Goal: Navigation & Orientation: Find specific page/section

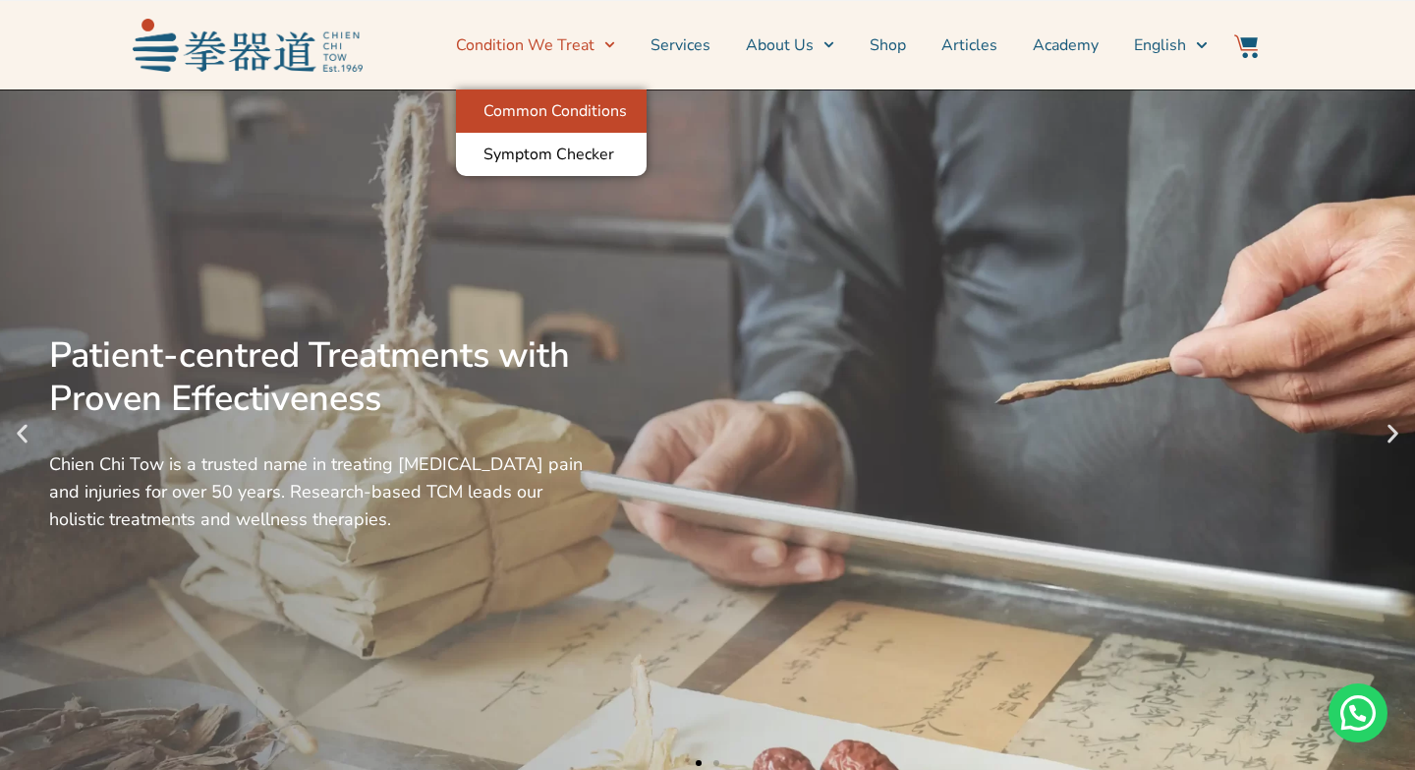
click at [612, 108] on link "Common Conditions" at bounding box center [551, 110] width 191 height 43
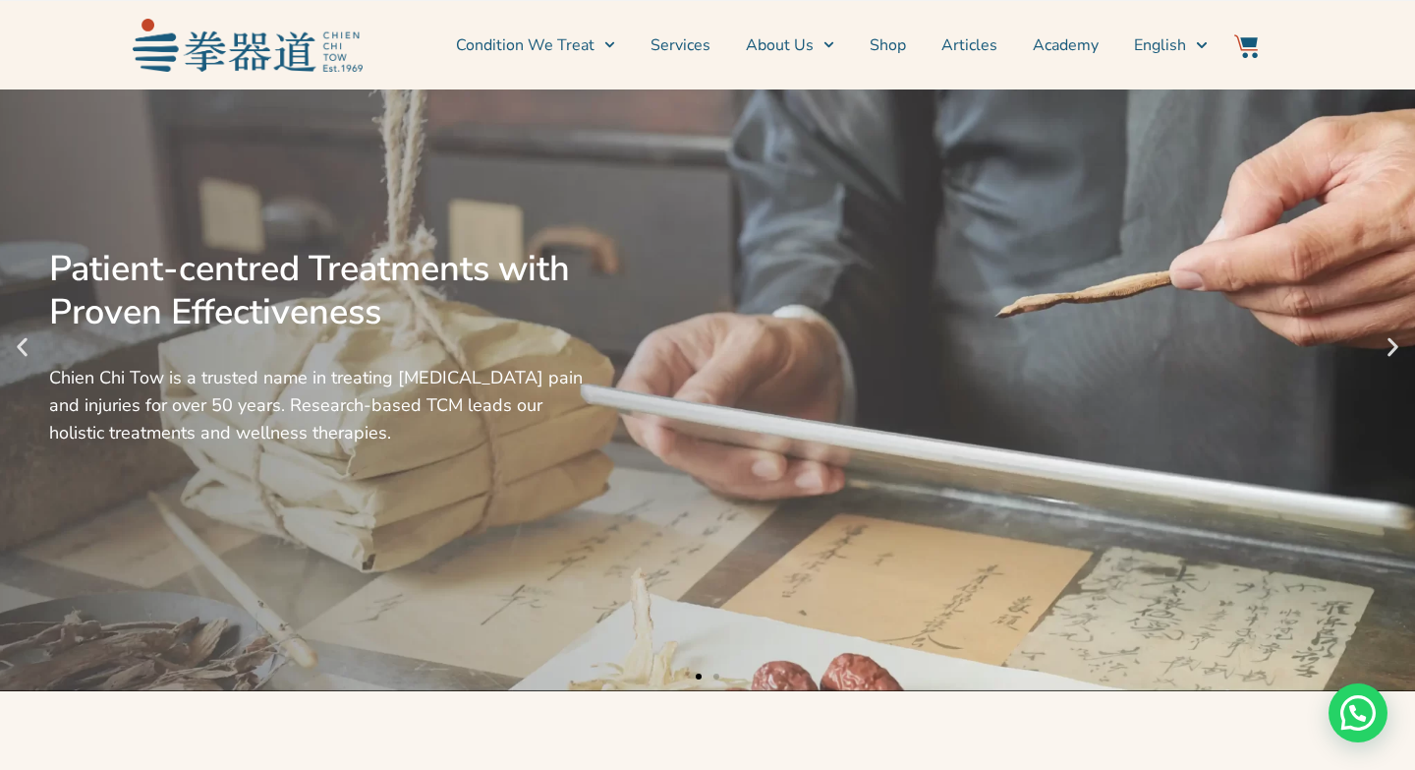
scroll to position [77, 0]
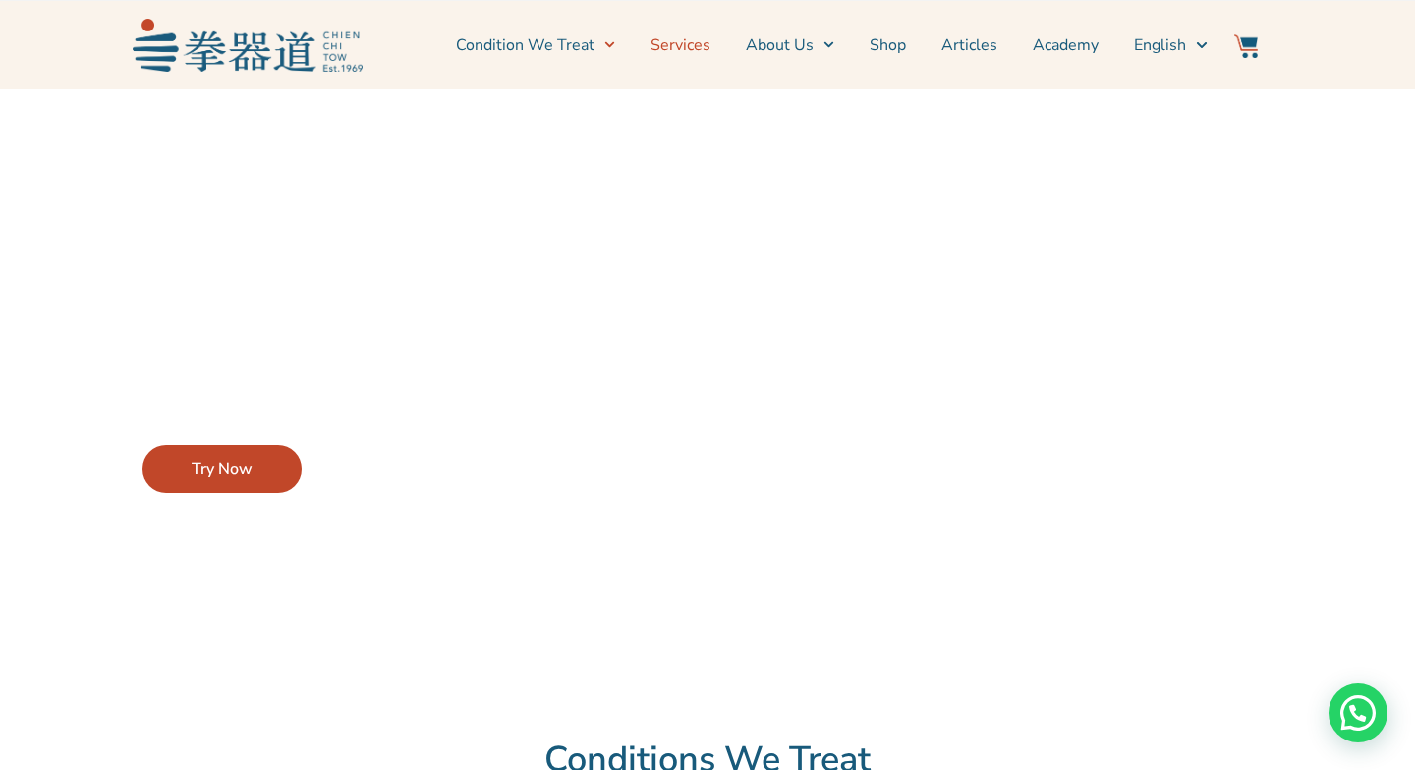
click at [685, 38] on link "Services" at bounding box center [681, 45] width 60 height 49
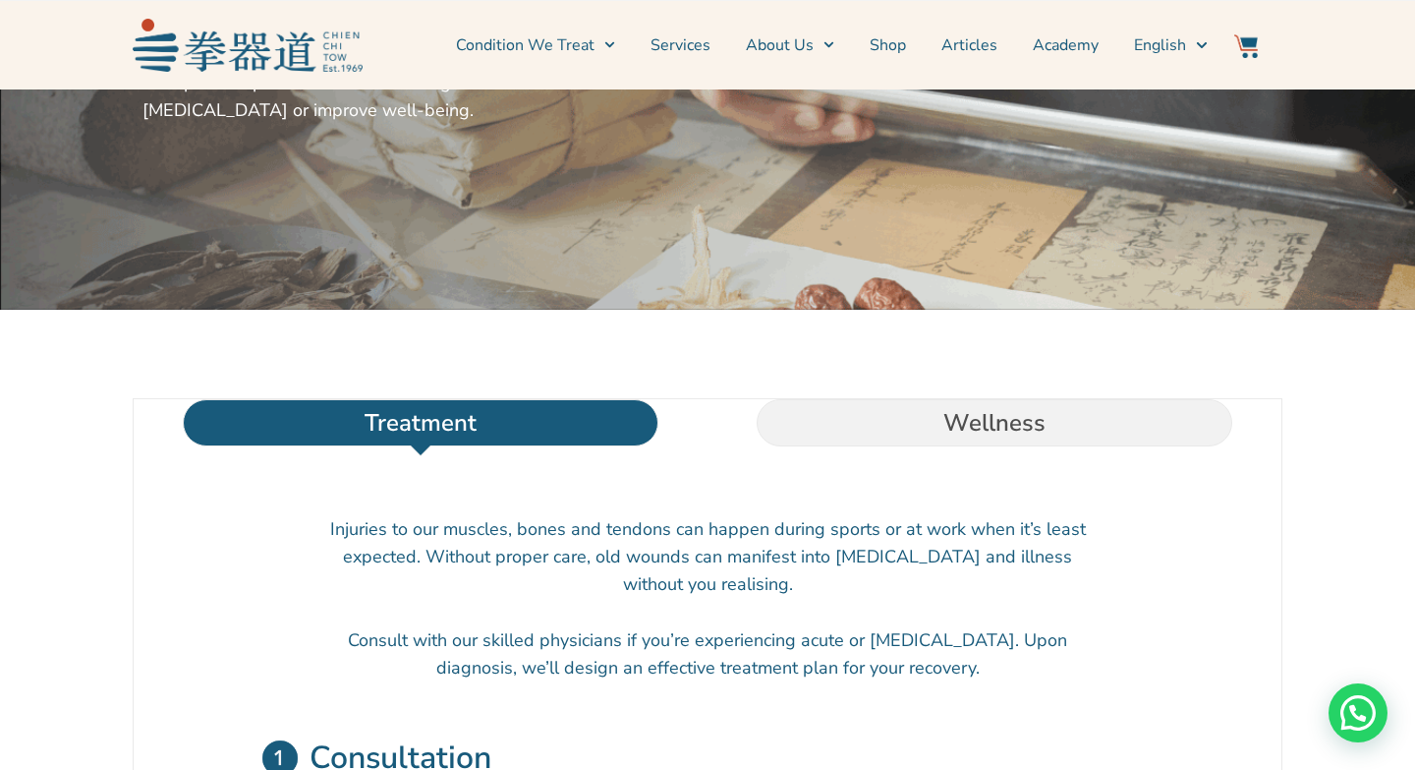
scroll to position [364, 0]
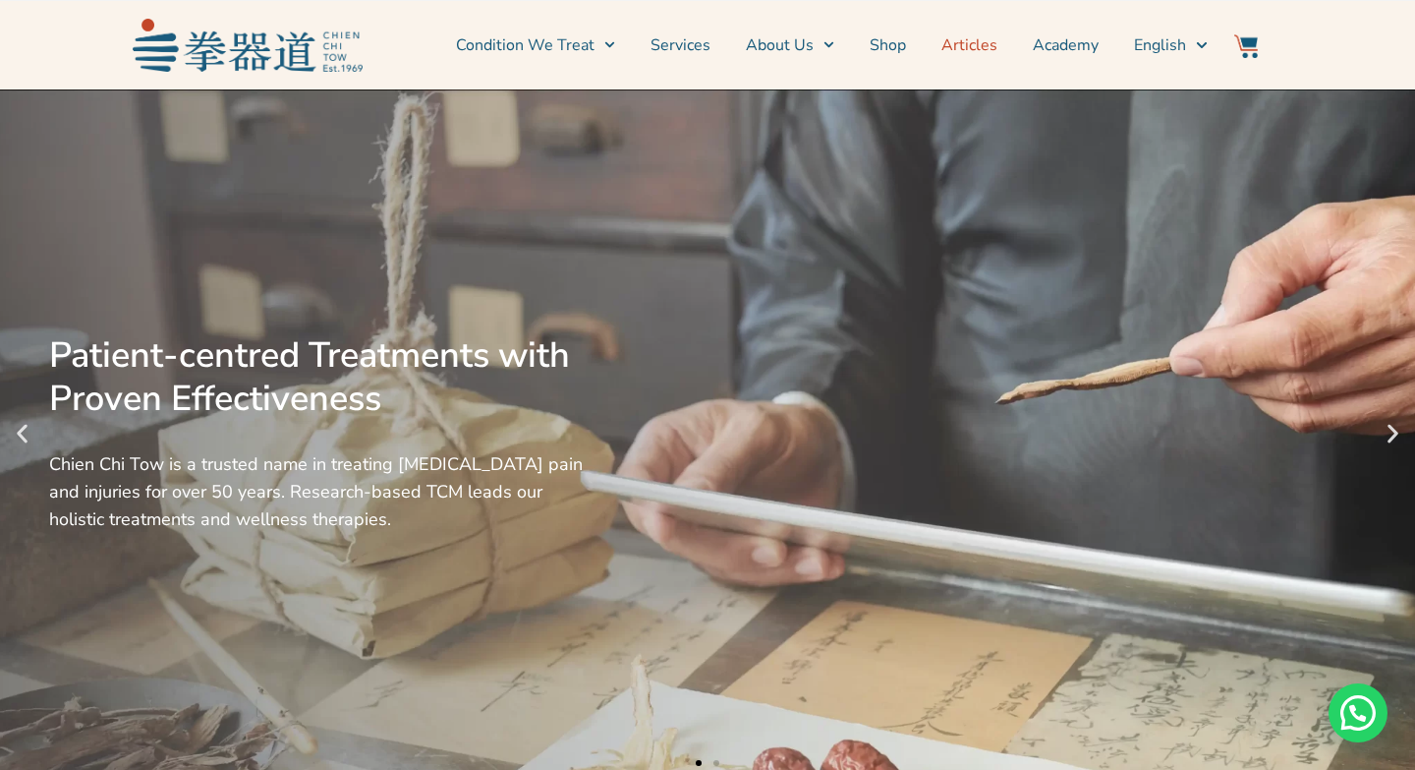
click at [980, 37] on link "Articles" at bounding box center [970, 45] width 56 height 49
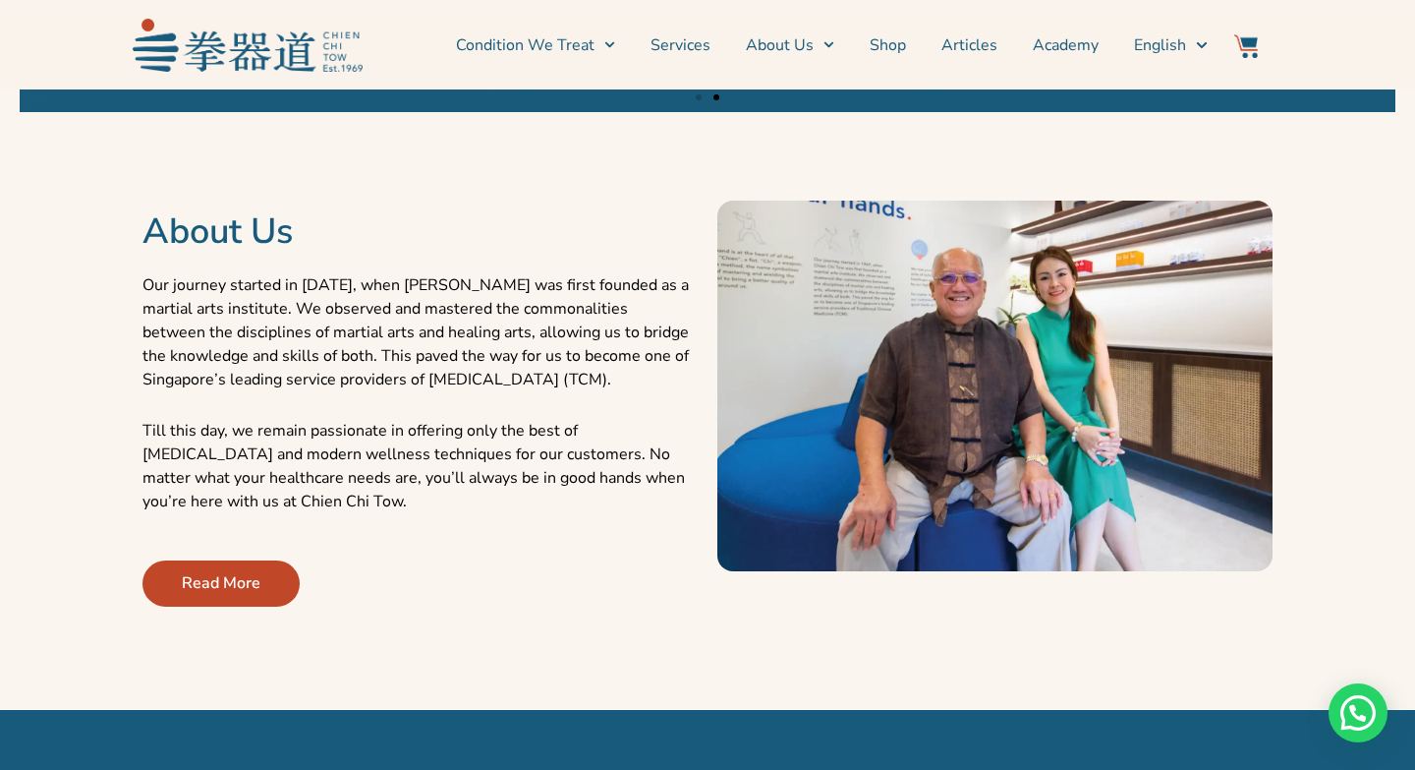
scroll to position [764, 0]
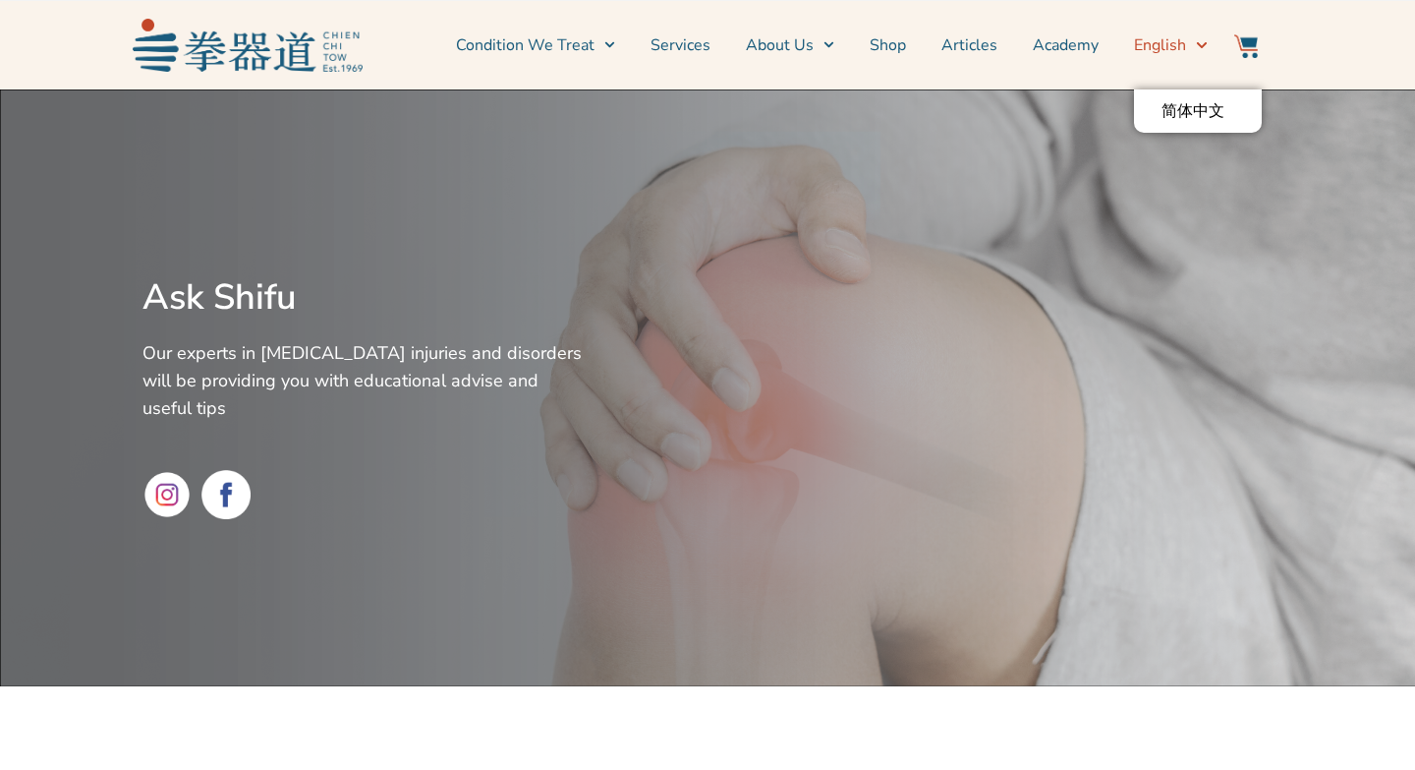
click at [1163, 44] on span "English" at bounding box center [1160, 45] width 52 height 24
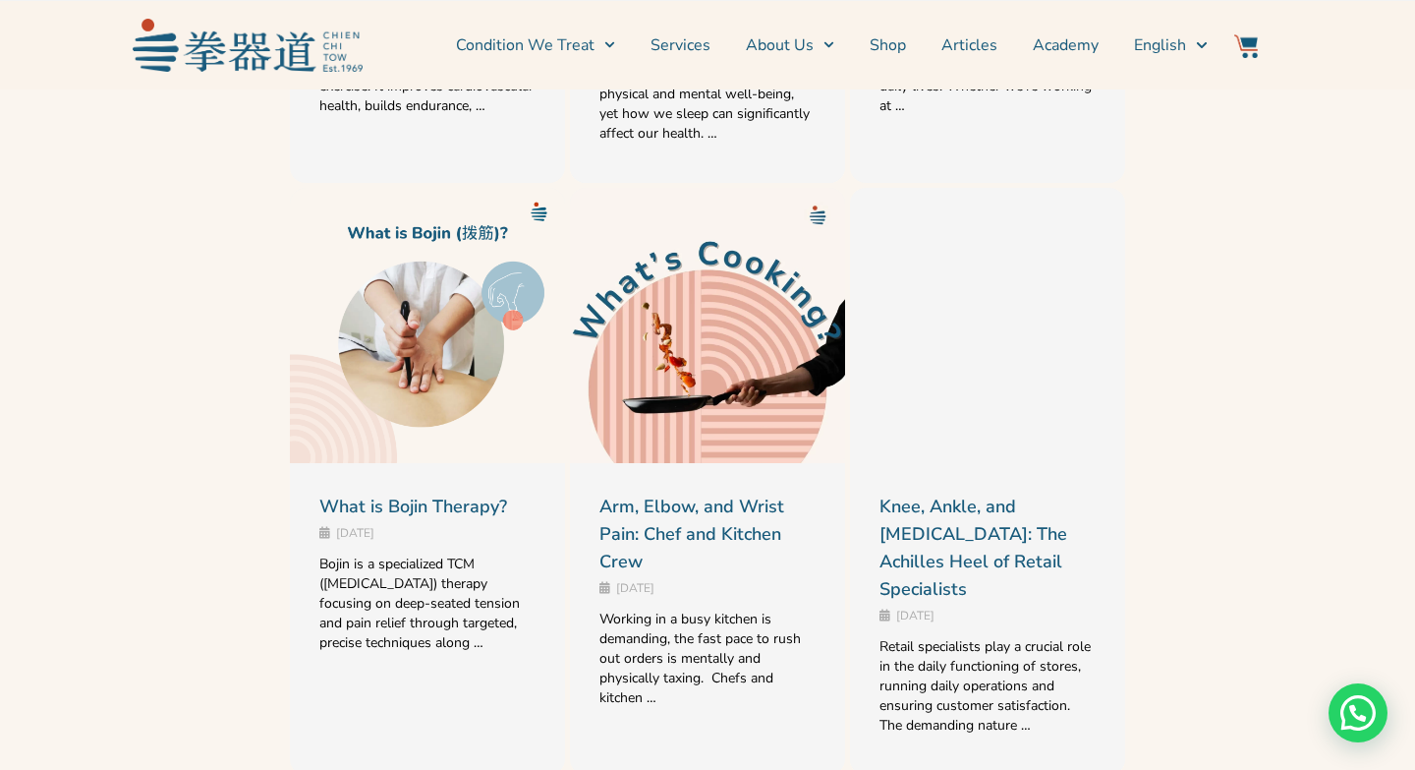
scroll to position [1752, 0]
